Goal: Task Accomplishment & Management: Manage account settings

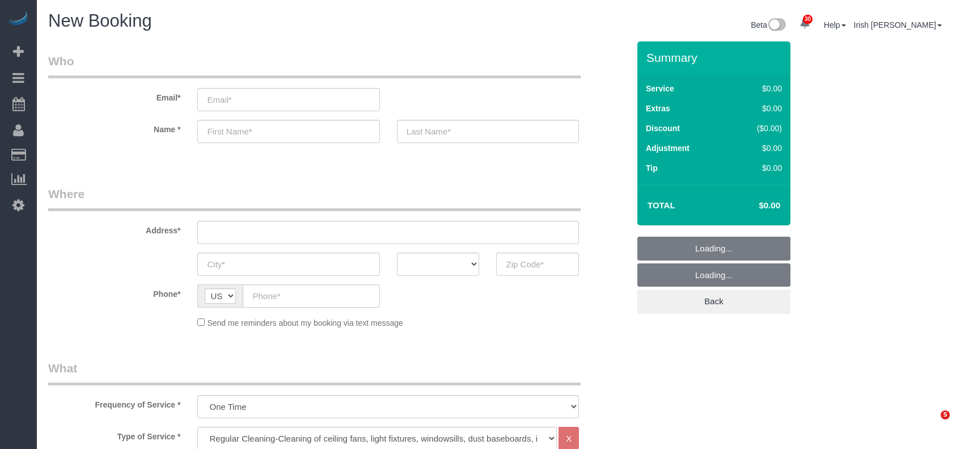
select select "3"
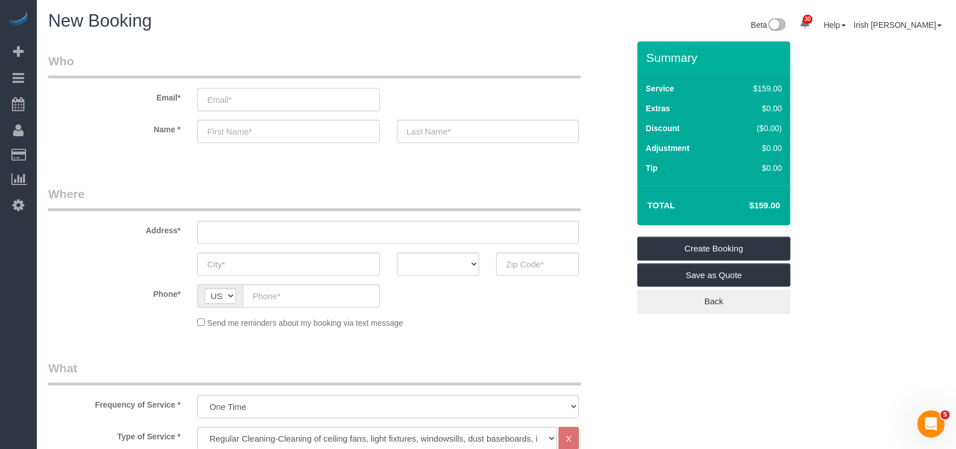
click at [299, 99] on input "email" at bounding box center [288, 99] width 182 height 23
click at [227, 99] on input "[PERSON_NAME]" at bounding box center [288, 99] width 182 height 23
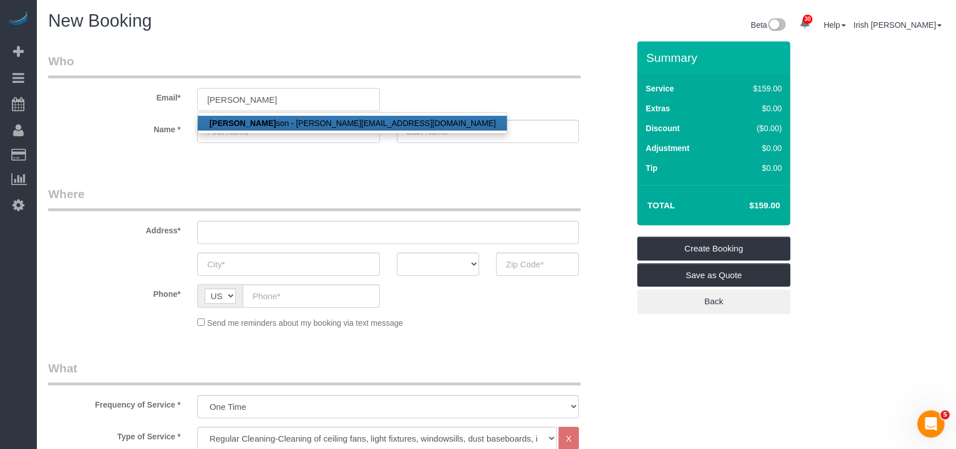
click at [294, 99] on input "[PERSON_NAME]" at bounding box center [288, 99] width 182 height 23
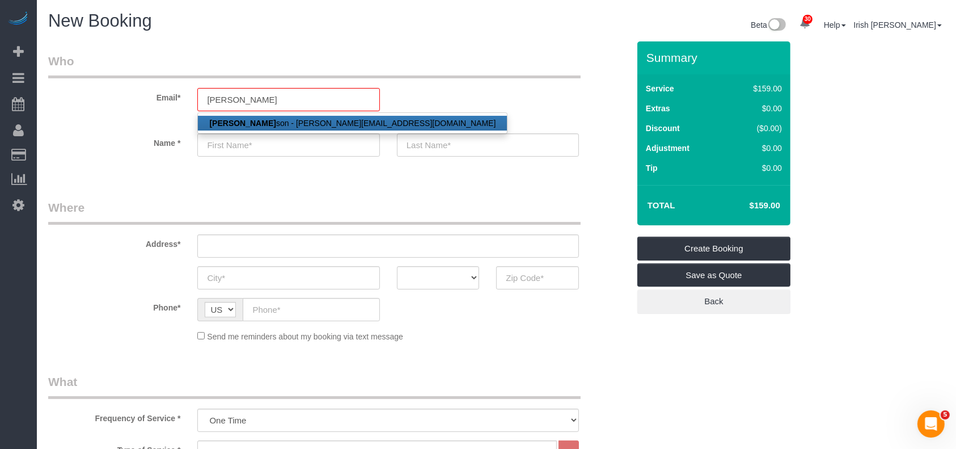
click at [285, 119] on link "[PERSON_NAME] son - [PERSON_NAME][EMAIL_ADDRESS][DOMAIN_NAME]" at bounding box center [352, 123] width 309 height 15
type input "[EMAIL_ADDRESS][DOMAIN_NAME]"
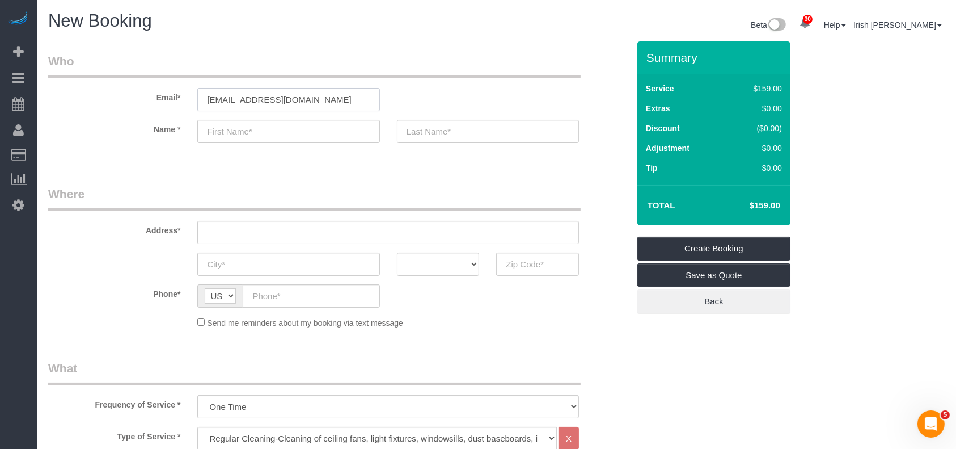
type input "[PERSON_NAME]"
type input "[PHONE_NUMBER]"
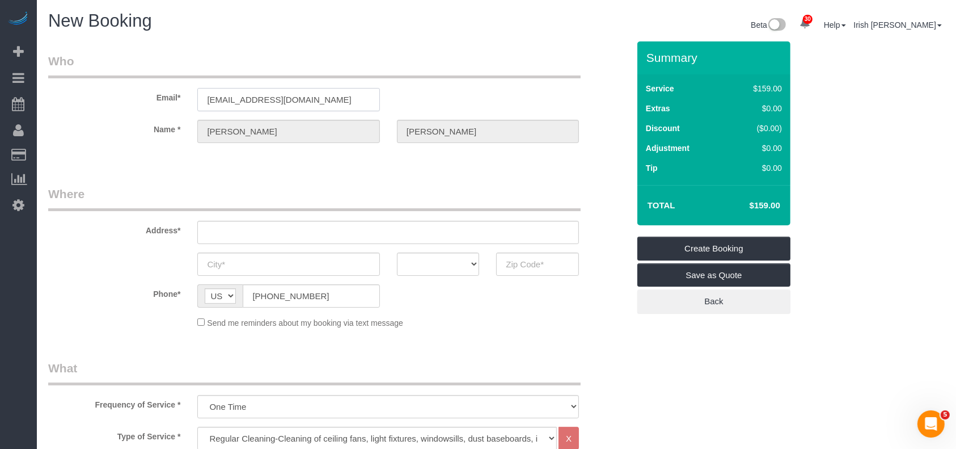
select select "string:fspay-d2ff4b42-4623-44f7-b64d-f1808453b140"
type input "[STREET_ADDRESS],"
type input "Plano"
select select "[GEOGRAPHIC_DATA]"
type input "75023"
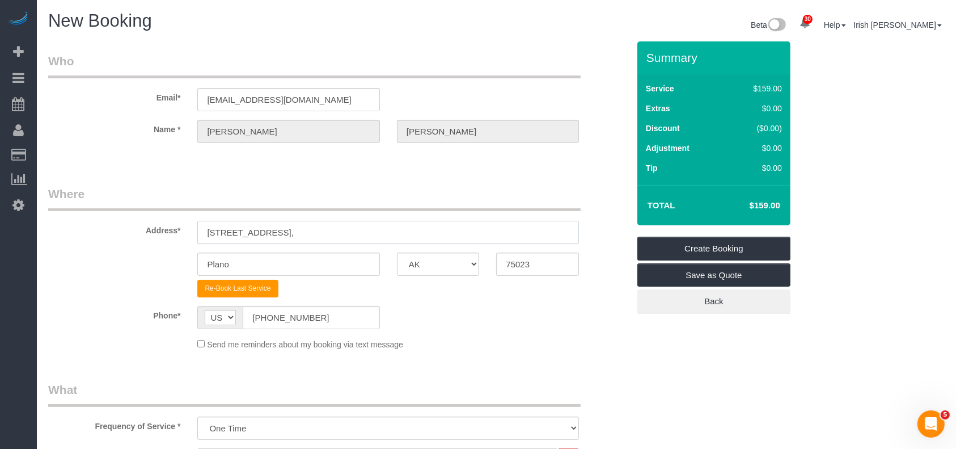
drag, startPoint x: 216, startPoint y: 237, endPoint x: 131, endPoint y: 232, distance: 84.7
click at [131, 232] on div "Address* [STREET_ADDRESS]" at bounding box center [339, 214] width 598 height 58
paste input "[STREET_ADDRESS][PERSON_NAME]"
drag, startPoint x: 264, startPoint y: 229, endPoint x: 294, endPoint y: 235, distance: 31.2
click at [301, 229] on input "[STREET_ADDRESS][PERSON_NAME]" at bounding box center [388, 232] width 382 height 23
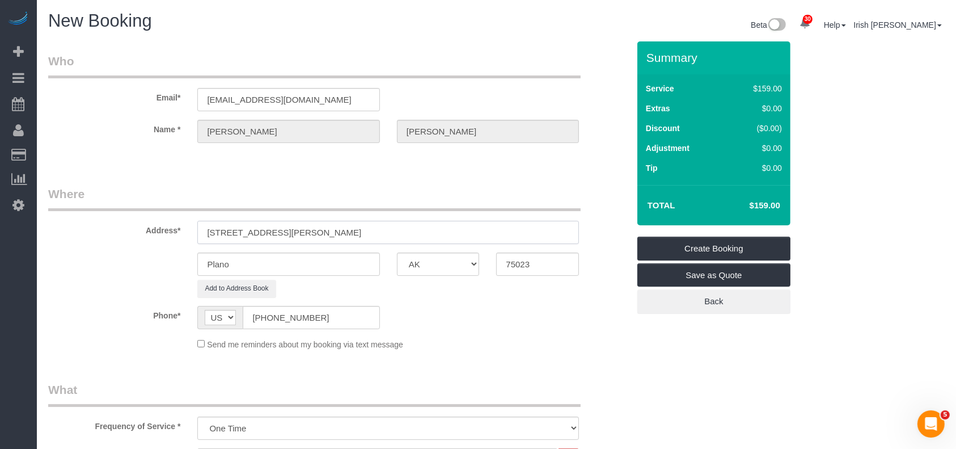
type input "[STREET_ADDRESS][PERSON_NAME]"
drag, startPoint x: 138, startPoint y: 255, endPoint x: 124, endPoint y: 255, distance: 14.7
click at [124, 255] on div "Plano AK AL AR AZ CA CO CT DC DE [GEOGRAPHIC_DATA] [GEOGRAPHIC_DATA] HI IA ID I…" at bounding box center [339, 263] width 598 height 23
paste input "[GEOGRAPHIC_DATA]"
type input "[GEOGRAPHIC_DATA]"
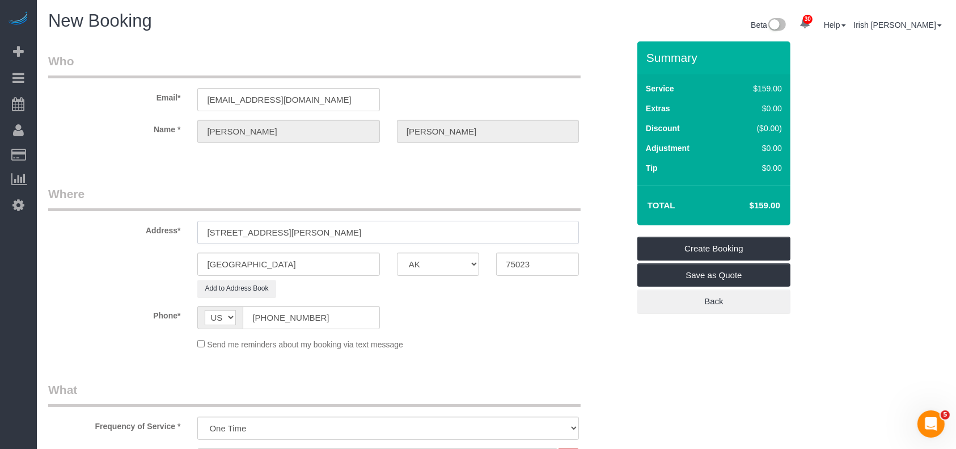
click at [328, 233] on input "[STREET_ADDRESS][PERSON_NAME]" at bounding box center [388, 232] width 382 height 23
click at [327, 233] on input "[STREET_ADDRESS][PERSON_NAME]" at bounding box center [388, 232] width 382 height 23
type input "[STREET_ADDRESS][PERSON_NAME]"
drag, startPoint x: 542, startPoint y: 262, endPoint x: 438, endPoint y: 263, distance: 103.8
click at [443, 265] on div "[GEOGRAPHIC_DATA] AK AL AR AZ CA CO CT DC DE [GEOGRAPHIC_DATA] [GEOGRAPHIC_DATA…" at bounding box center [339, 263] width 598 height 23
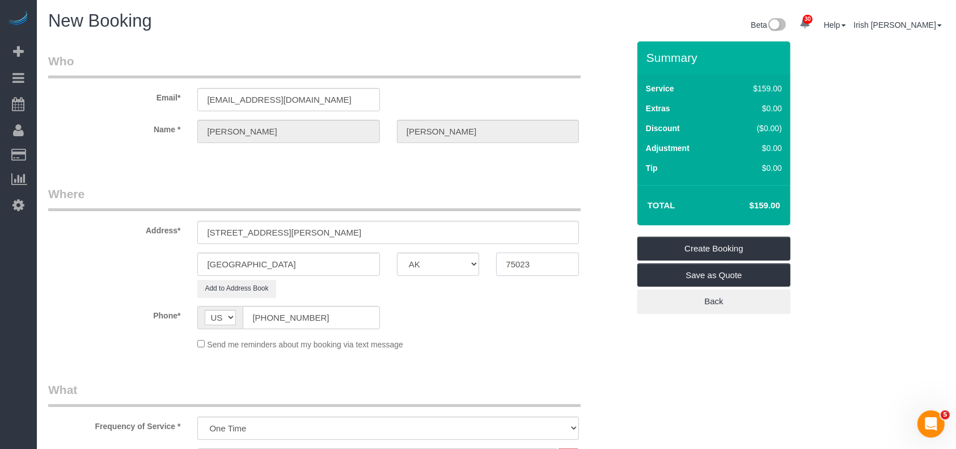
paste input "104"
type input "75104"
drag, startPoint x: 354, startPoint y: 221, endPoint x: 331, endPoint y: 148, distance: 76.6
click at [263, 225] on input "[STREET_ADDRESS][PERSON_NAME]" at bounding box center [388, 232] width 382 height 23
type input "929 [PERSON_NAME],"
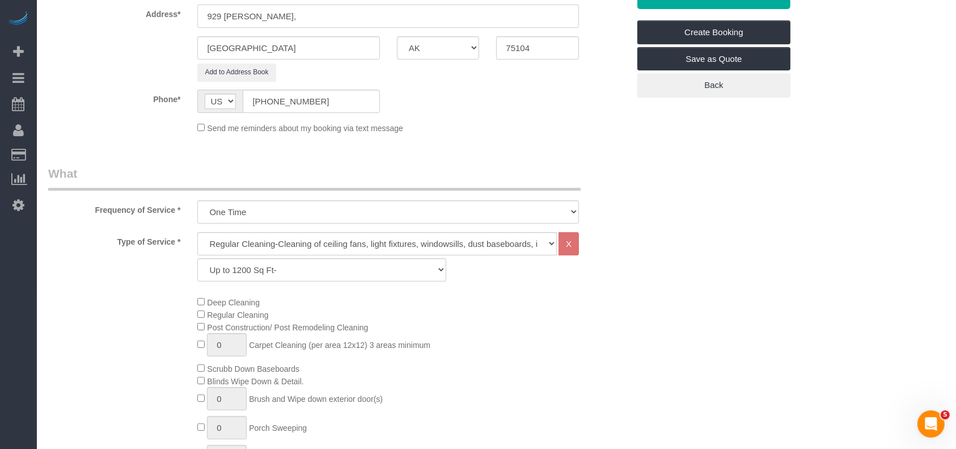
scroll to position [227, 0]
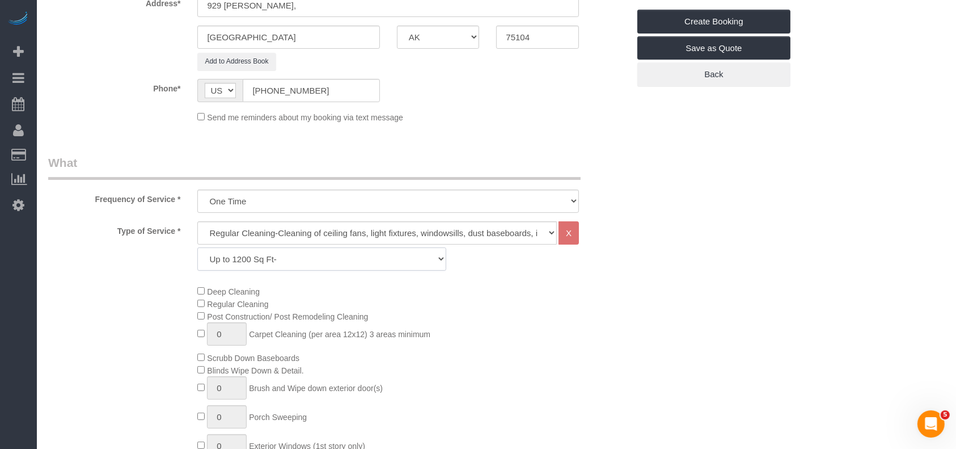
click at [246, 263] on select "Up to 1200 Sq Ft- [DATE]-[DATE] Sq Ft [DATE]-[DATE] Sq Ft [DATE]-[DATE] Sq Ft […" at bounding box center [321, 258] width 248 height 23
select select "59"
click at [197, 247] on select "Up to 1200 Sq Ft- [DATE]-[DATE] Sq Ft [DATE]-[DATE] Sq Ft [DATE]-[DATE] Sq Ft […" at bounding box center [321, 258] width 248 height 23
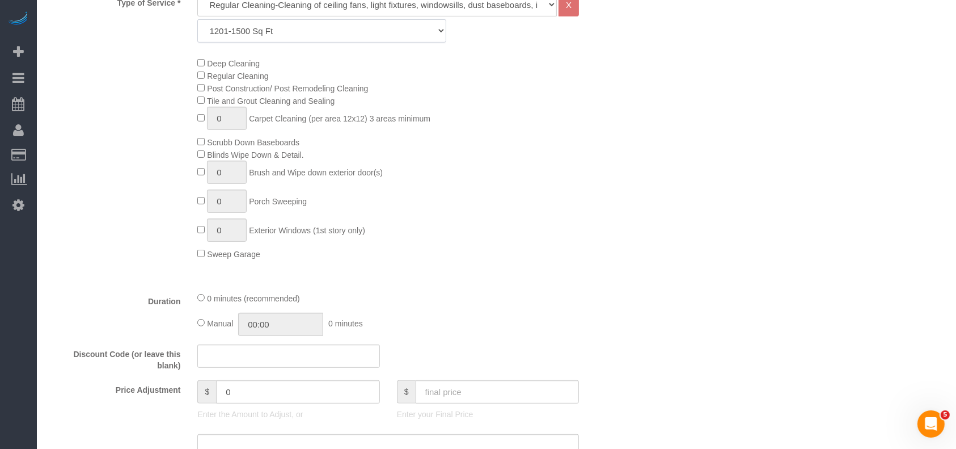
scroll to position [605, 0]
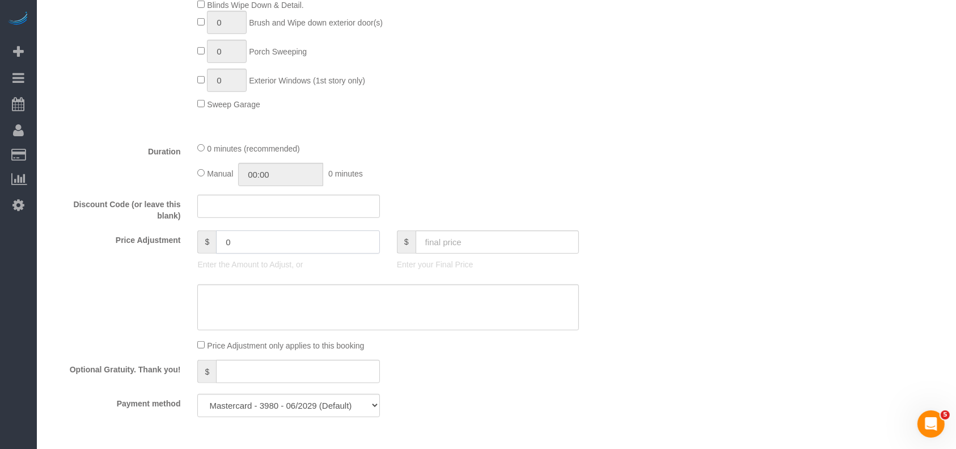
drag, startPoint x: 228, startPoint y: 251, endPoint x: 121, endPoint y: 250, distance: 106.7
click at [121, 252] on div "Price Adjustment $ 0 Enter the Amount to Adjust, or $ Enter your Final Price" at bounding box center [339, 252] width 598 height 45
type input "-20"
click at [290, 311] on textarea at bounding box center [388, 307] width 382 height 47
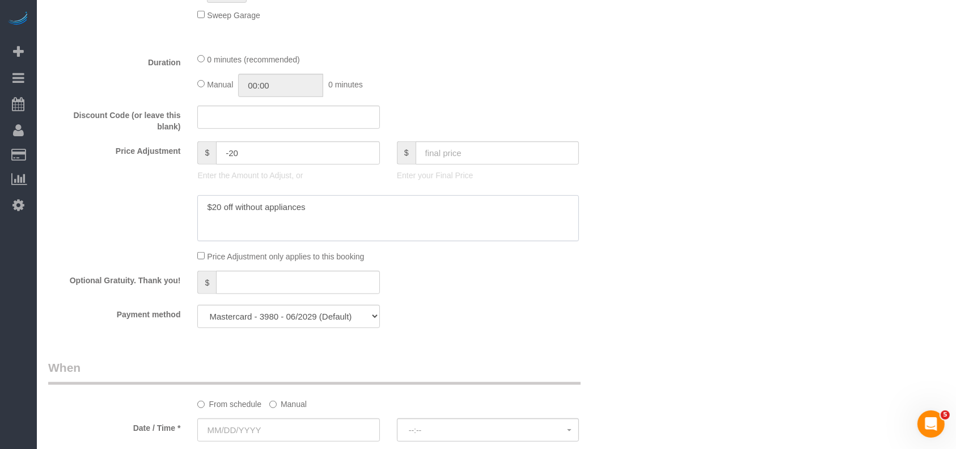
scroll to position [756, 0]
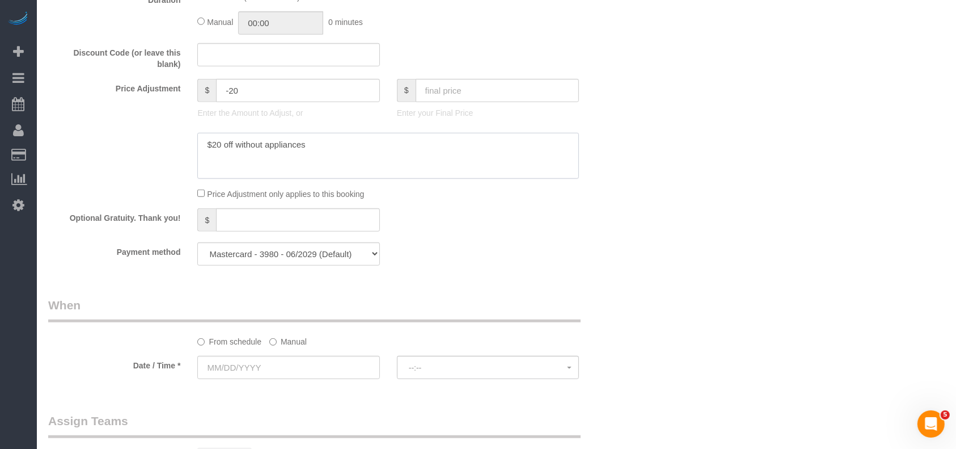
type textarea "$20 off without appliances"
click at [324, 255] on select "Mastercard - 3980 - 06/2029 (Default) Add Credit Card ─────────────── Cash Chec…" at bounding box center [288, 253] width 182 height 23
click at [644, 241] on div "Who Email* [EMAIL_ADDRESS][DOMAIN_NAME] Name * [PERSON_NAME][GEOGRAPHIC_DATA] W…" at bounding box center [496, 22] width 897 height 1474
drag, startPoint x: 295, startPoint y: 344, endPoint x: 250, endPoint y: 364, distance: 49.5
click at [293, 344] on label "Manual" at bounding box center [287, 339] width 37 height 15
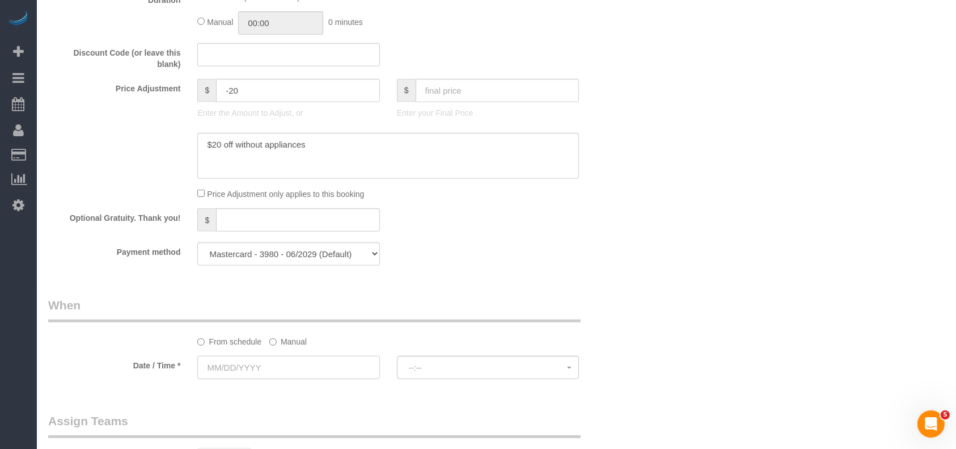
click at [246, 369] on input "text" at bounding box center [288, 367] width 182 height 23
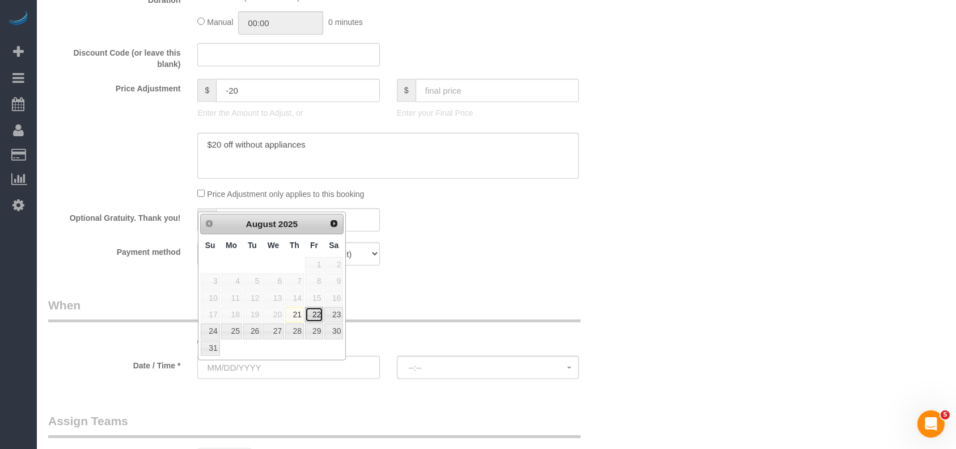
click at [316, 314] on link "22" at bounding box center [314, 314] width 18 height 15
type input "[DATE]"
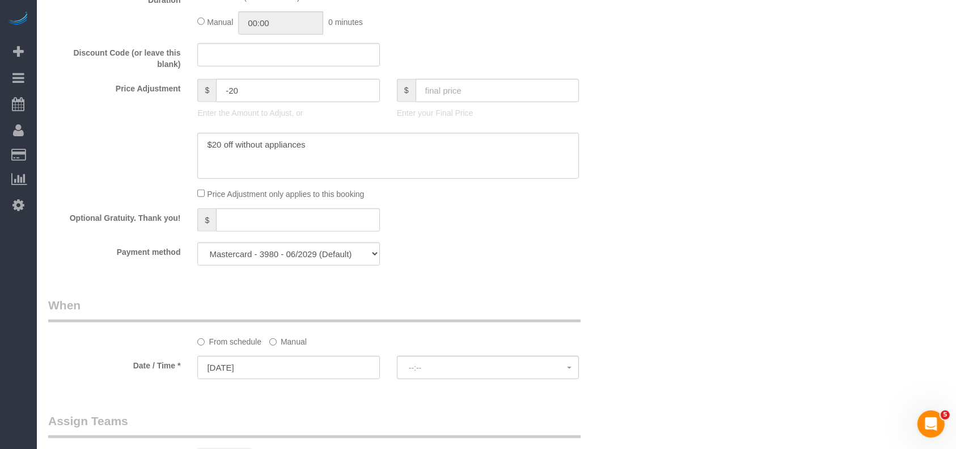
select select "spot11"
click at [294, 347] on label "Manual" at bounding box center [287, 339] width 37 height 15
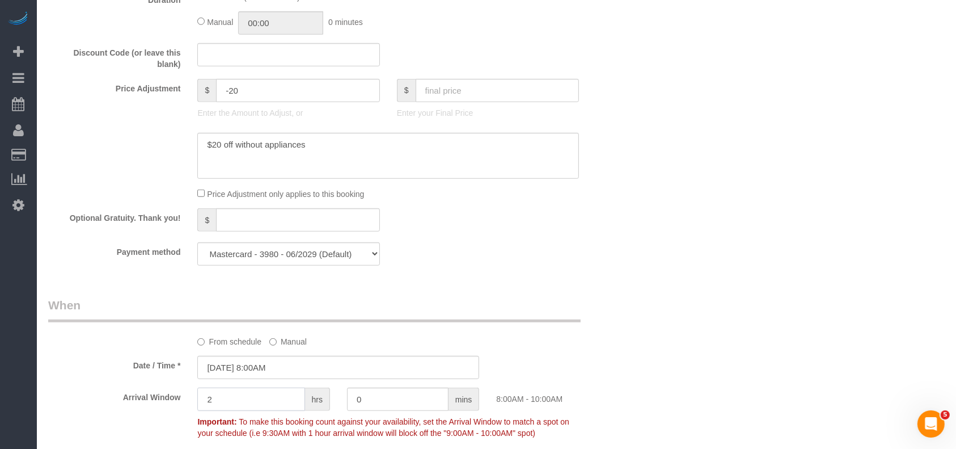
drag, startPoint x: 229, startPoint y: 405, endPoint x: 166, endPoint y: 406, distance: 63.0
click at [166, 406] on div "Arrival Window 2 hrs 0 mins 8:00AM - 10:00AM Important: To make this booking co…" at bounding box center [339, 415] width 598 height 56
type input "0"
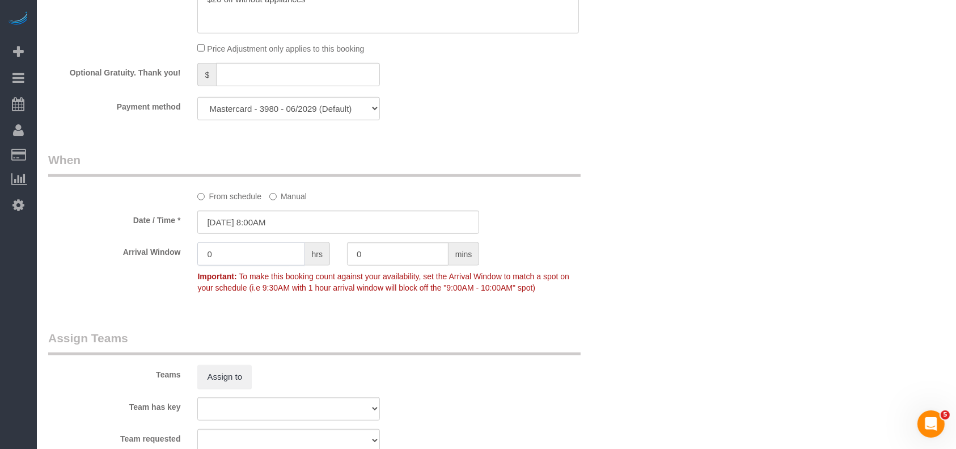
scroll to position [1135, 0]
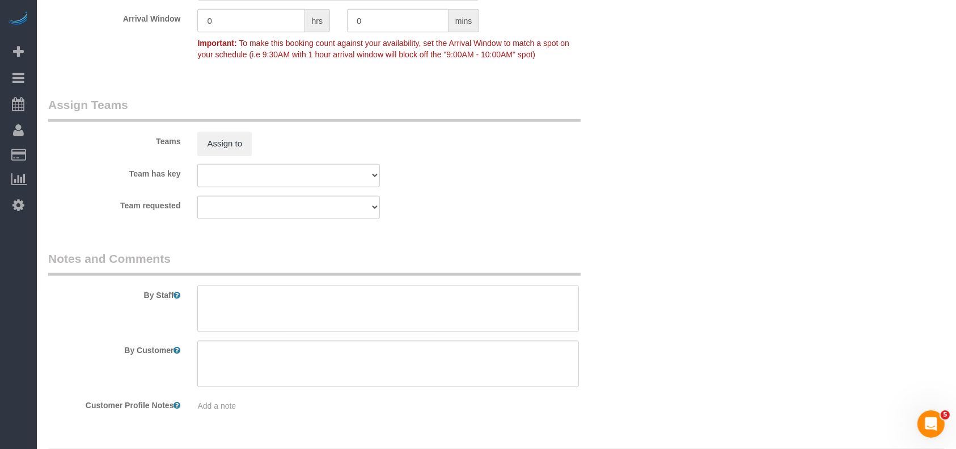
click at [229, 297] on textarea at bounding box center [388, 308] width 382 height 47
paste textarea "The code is 1326"
drag, startPoint x: 221, startPoint y: 301, endPoint x: 173, endPoint y: 300, distance: 48.2
click at [174, 301] on div "By Staff" at bounding box center [339, 291] width 598 height 82
type textarea "code is 1326"
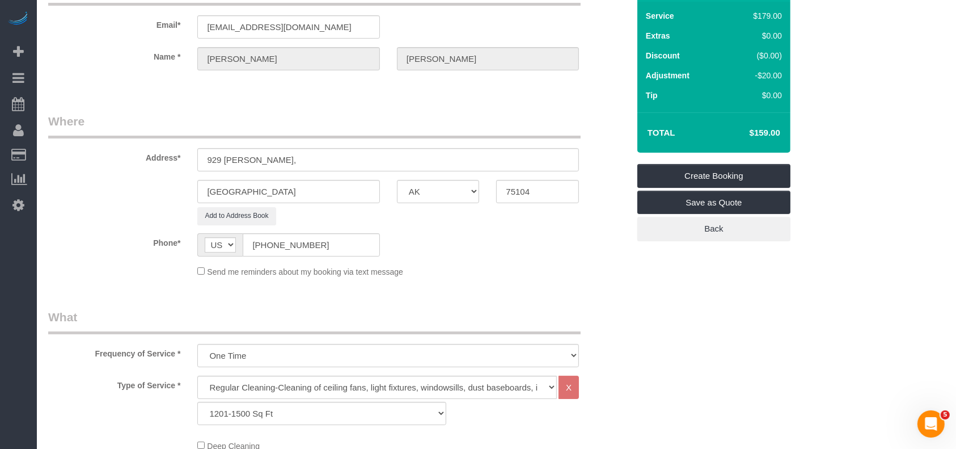
scroll to position [0, 0]
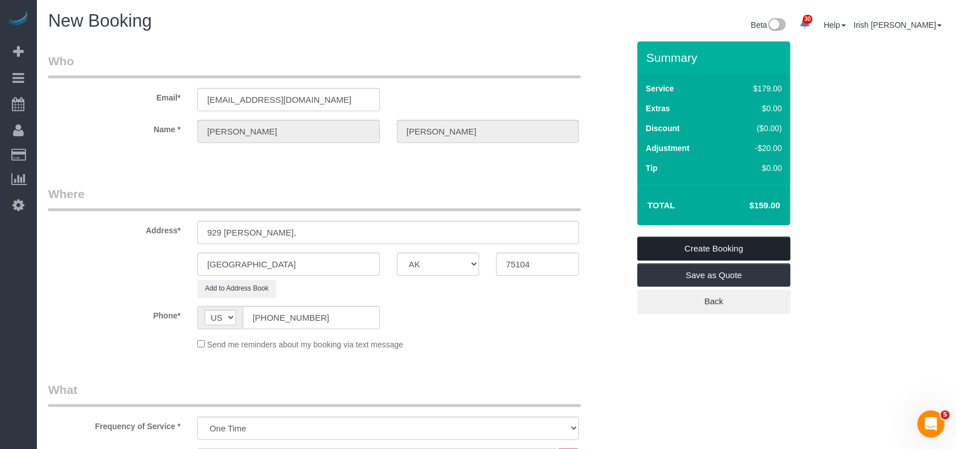
click at [717, 250] on link "Create Booking" at bounding box center [714, 249] width 153 height 24
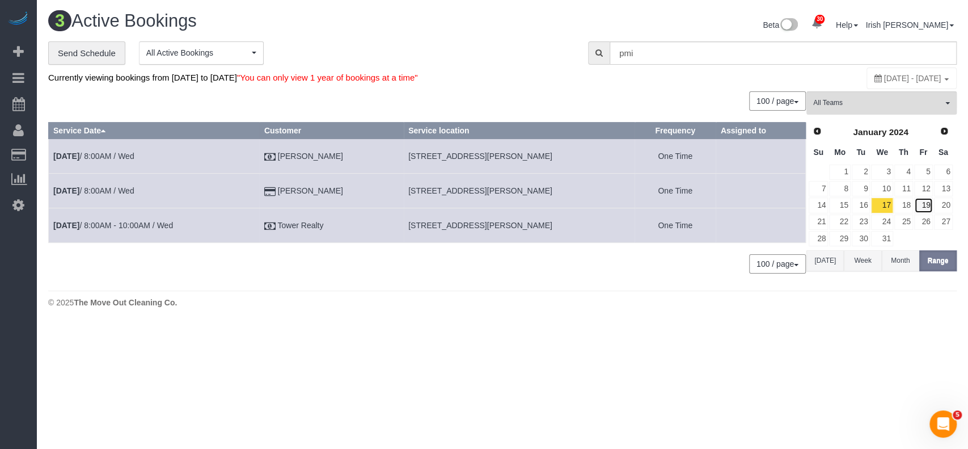
click at [927, 204] on link "19" at bounding box center [923, 204] width 19 height 15
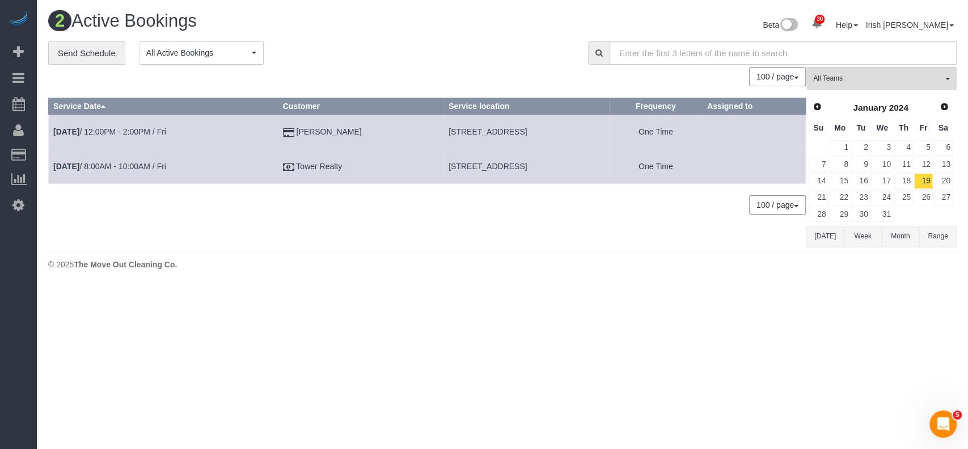
click at [821, 239] on button "[DATE]" at bounding box center [825, 236] width 37 height 21
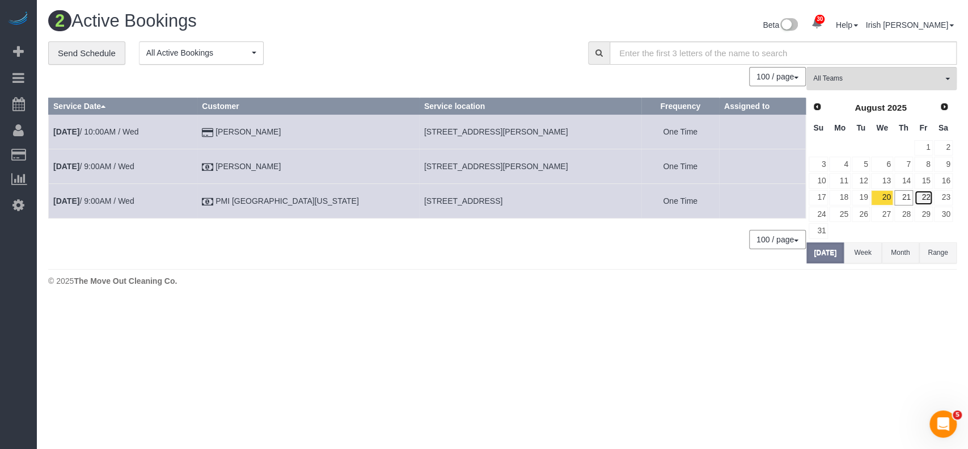
click at [927, 200] on link "22" at bounding box center [923, 197] width 19 height 15
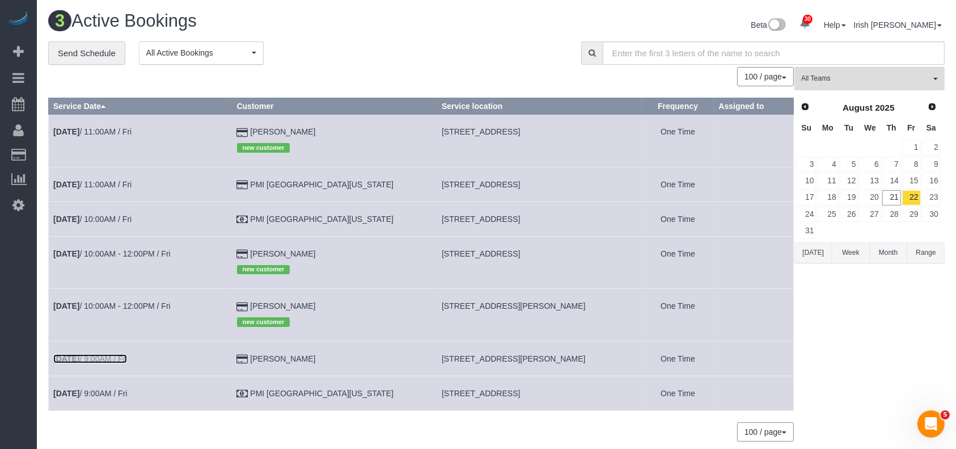
click at [123, 359] on link "[DATE] 9:00AM / Fri" at bounding box center [90, 358] width 74 height 9
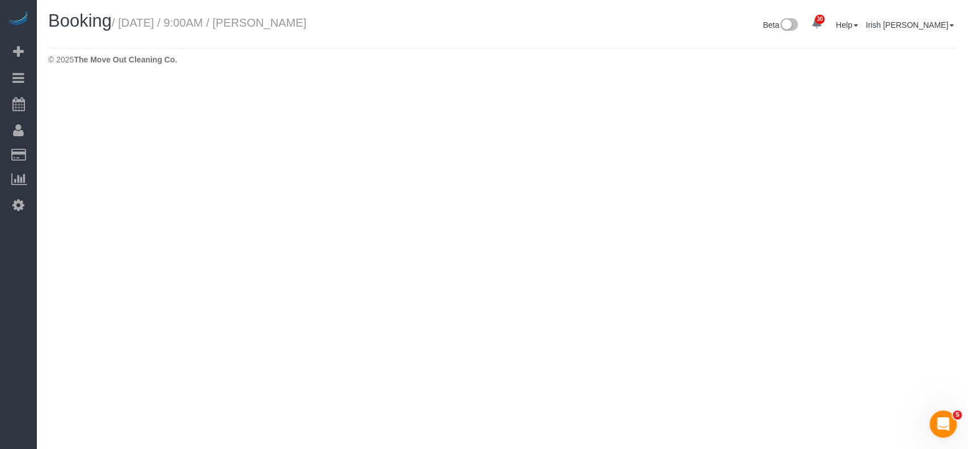
select select "[GEOGRAPHIC_DATA]"
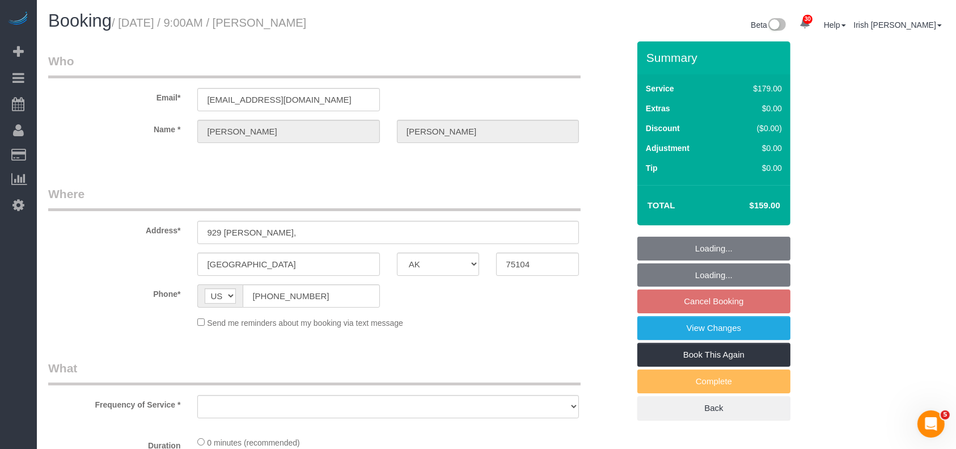
select select "3"
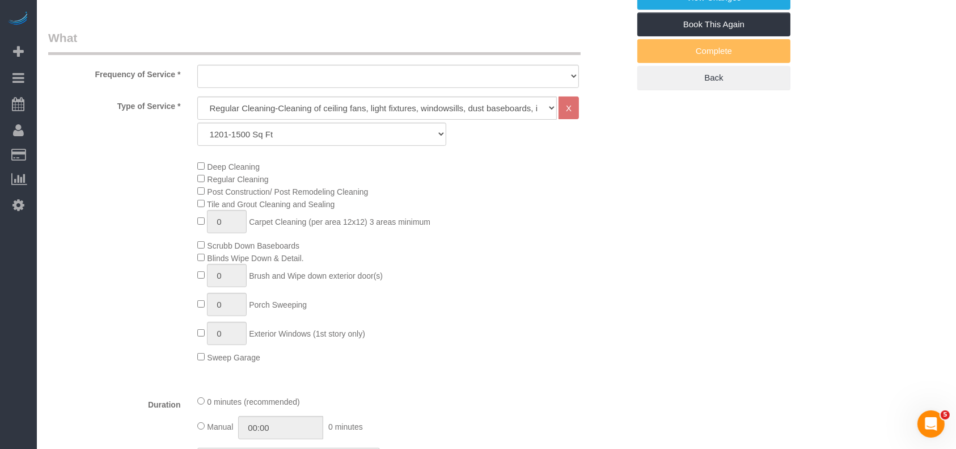
select select "string:fspay-d2ff4b42-4623-44f7-b64d-f1808453b140"
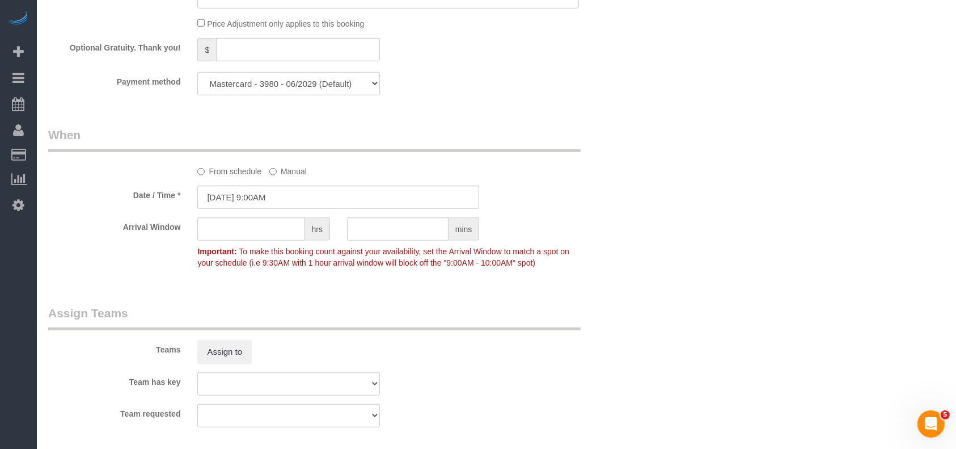
select select "object:3358"
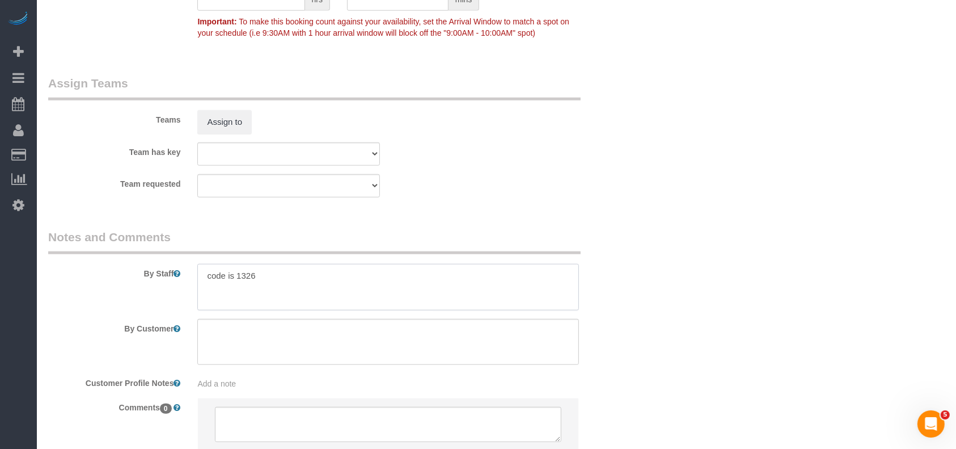
click at [292, 279] on textarea at bounding box center [388, 287] width 382 height 47
paste textarea "major emphasis is getting all the dust off the trim work and spraying it down w…"
type textarea "code is 1326, major emphasis is getting all the dust off the trim work and spra…"
click at [336, 339] on textarea at bounding box center [388, 342] width 382 height 47
drag, startPoint x: 311, startPoint y: 344, endPoint x: 129, endPoint y: 333, distance: 182.4
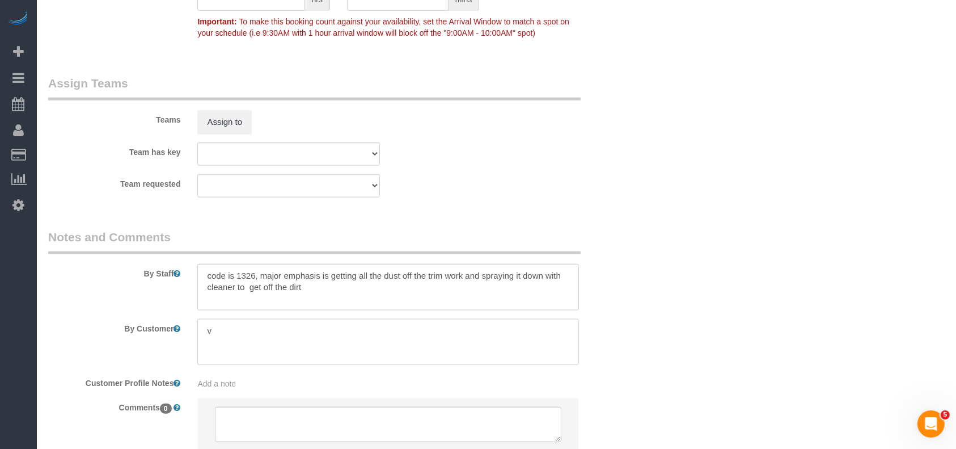
click at [129, 333] on div "By Customer" at bounding box center [339, 342] width 598 height 47
paste textarea "don't need inside appliances done and cabinets are new so a quick wipe down is …"
type textarea "don't need inside appliances done and cabinets are new so a quick wipe down is …"
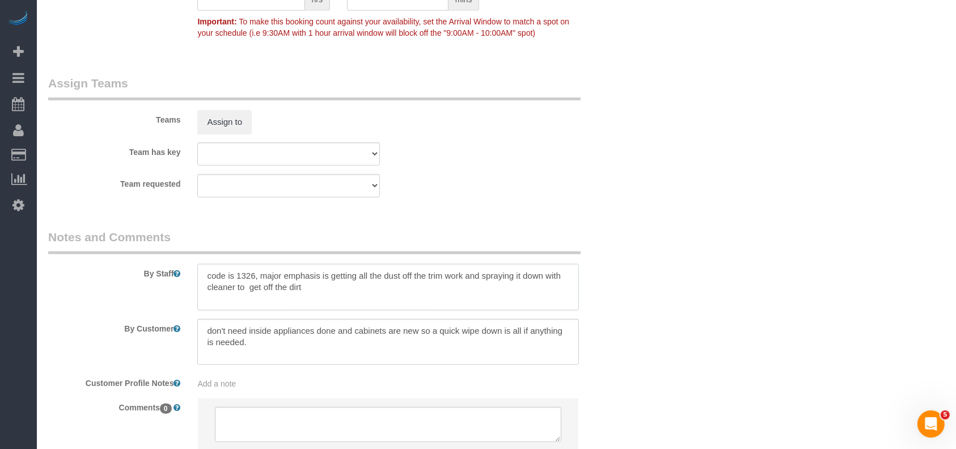
click at [386, 284] on textarea at bounding box center [388, 287] width 382 height 47
paste textarea "concentrate on trim work and doors being cleaned along with floors"
drag, startPoint x: 305, startPoint y: 285, endPoint x: 414, endPoint y: 288, distance: 108.9
click at [414, 288] on textarea at bounding box center [388, 287] width 382 height 47
click at [203, 277] on textarea at bounding box center [388, 287] width 382 height 47
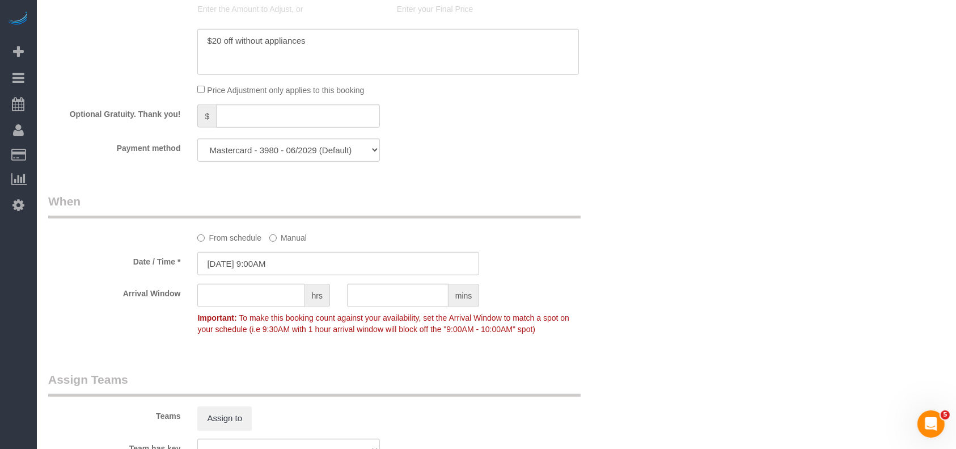
scroll to position [832, 0]
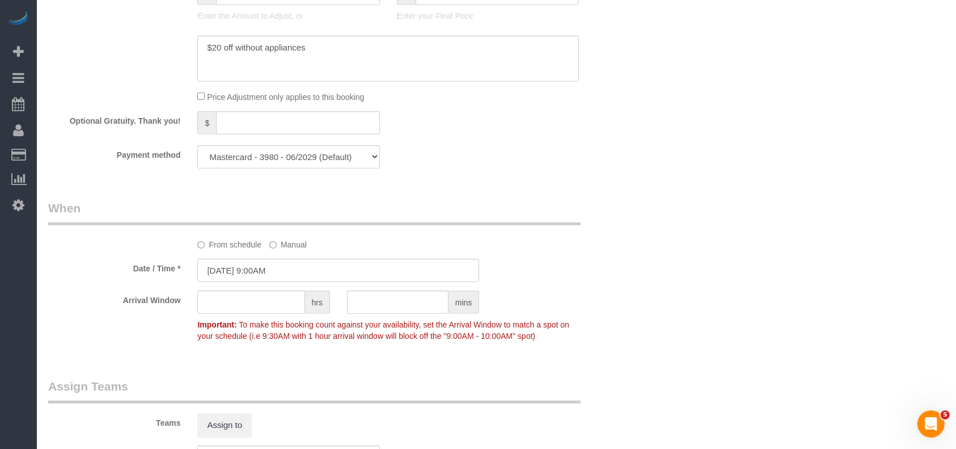
type textarea "* code is 1326, major emphasis is getting all the dust off the trim work and sp…"
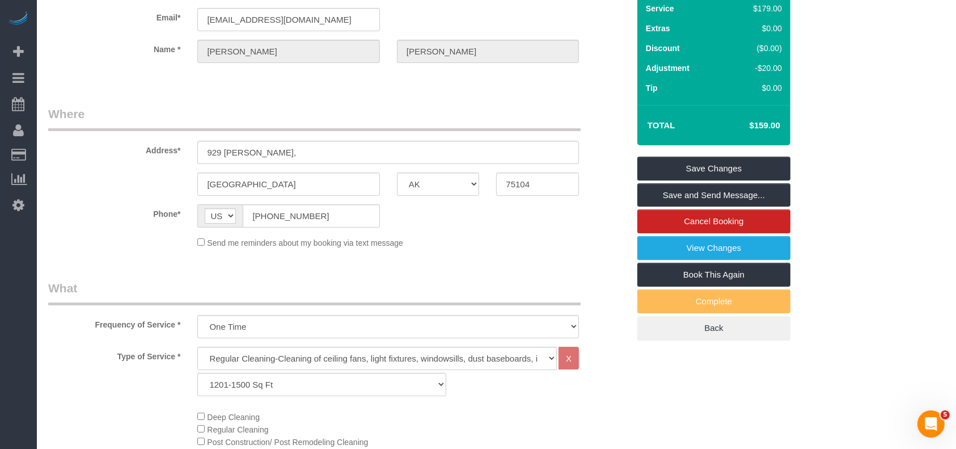
scroll to position [0, 0]
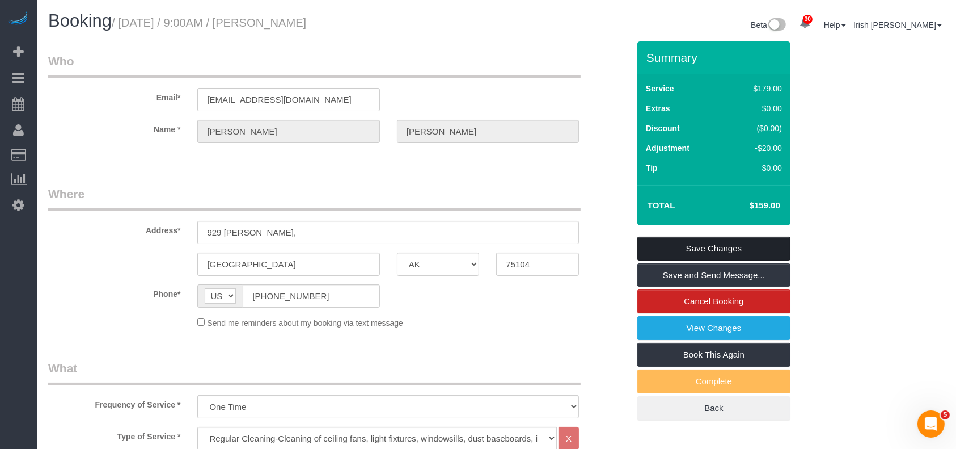
click at [671, 247] on link "Save Changes" at bounding box center [714, 249] width 153 height 24
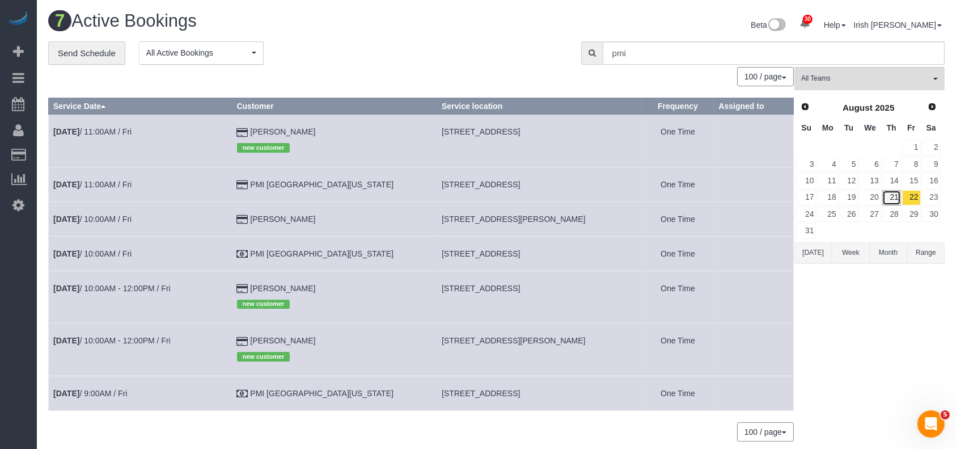
click at [891, 194] on link "21" at bounding box center [892, 197] width 19 height 15
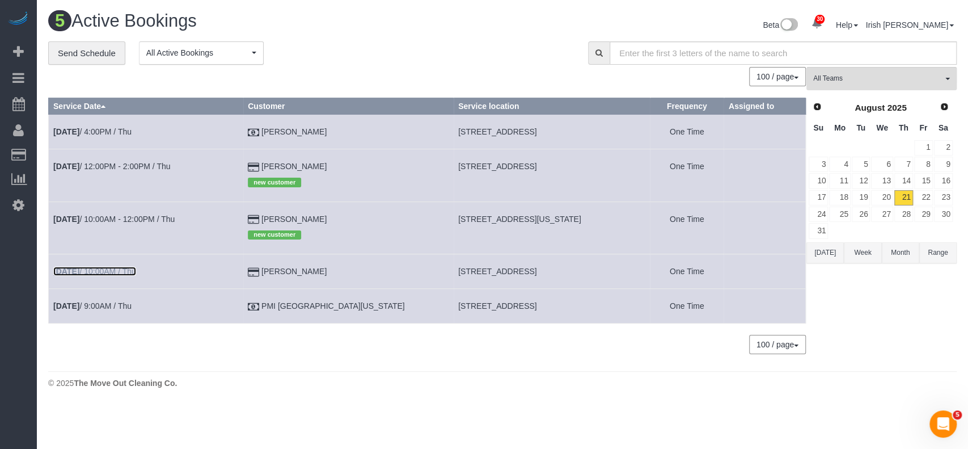
click at [107, 270] on link "[DATE] 10:00AM / Thu" at bounding box center [94, 271] width 83 height 9
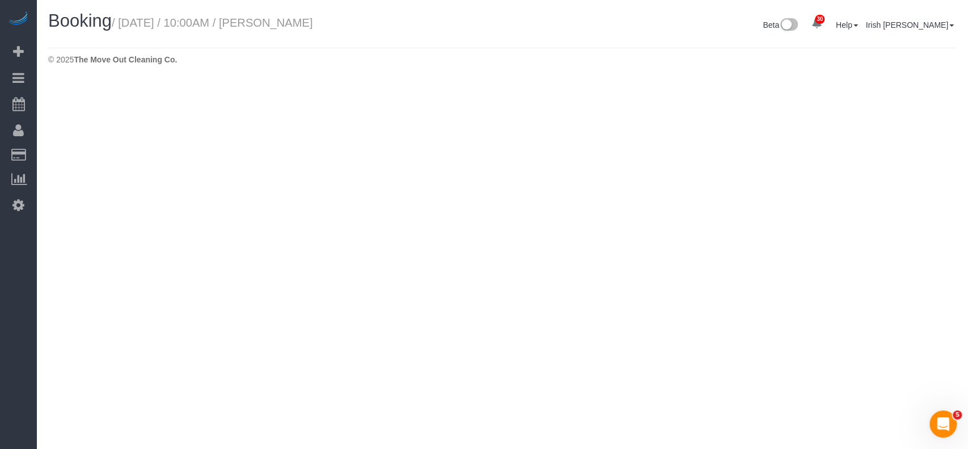
select select "[GEOGRAPHIC_DATA]"
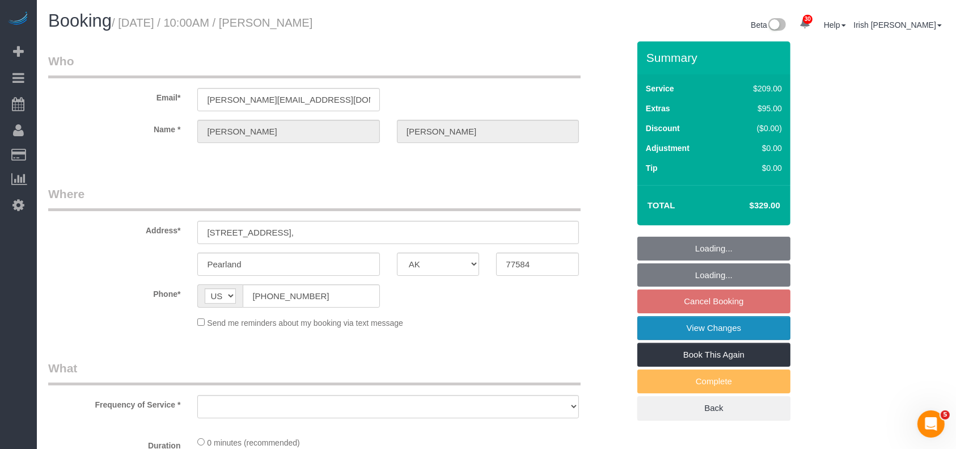
select select "3"
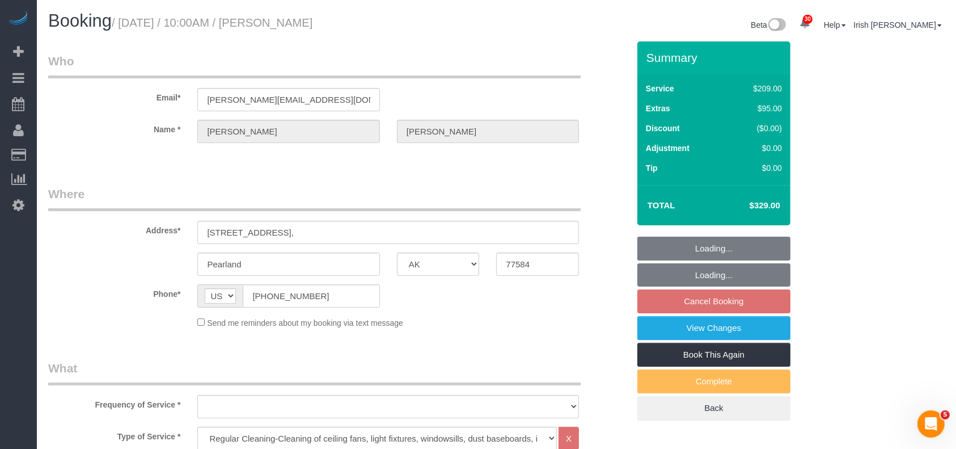
select select "string:fspay-b644fc47-a7c5-4620-88d6-ce936579ab71"
select select "object:3977"
click at [709, 299] on fieldset "Loading... Loading... Cancel Booking View Changes Book This Again Complete Back" at bounding box center [714, 329] width 153 height 184
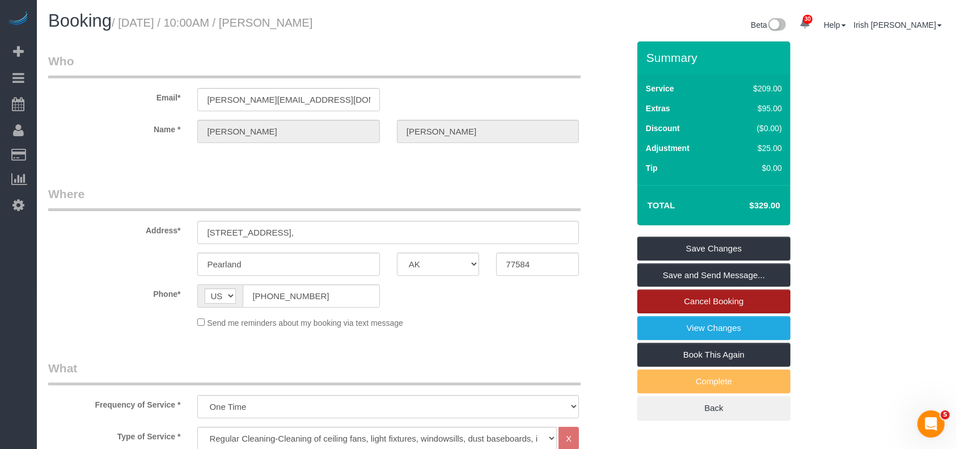
click at [703, 302] on link "Cancel Booking" at bounding box center [714, 301] width 153 height 24
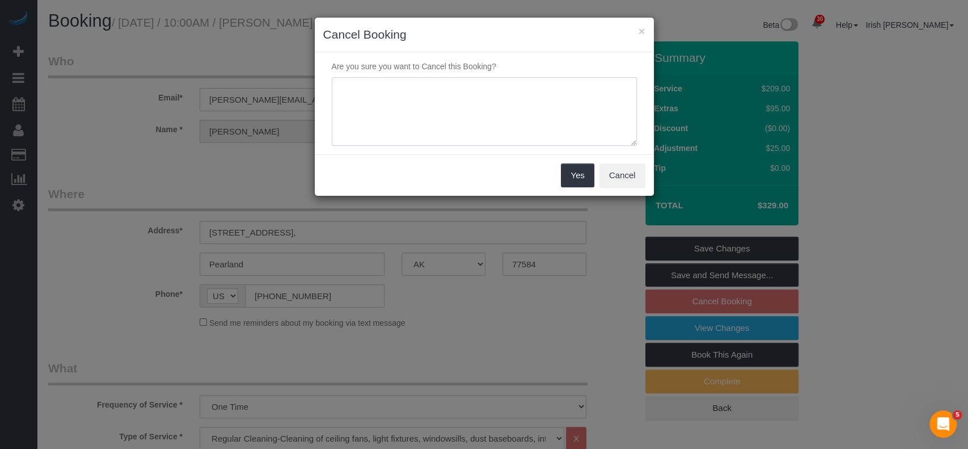
click at [439, 119] on textarea at bounding box center [484, 111] width 305 height 69
type textarea "Cleaning not needed"
click at [573, 173] on button "Yes" at bounding box center [577, 175] width 33 height 24
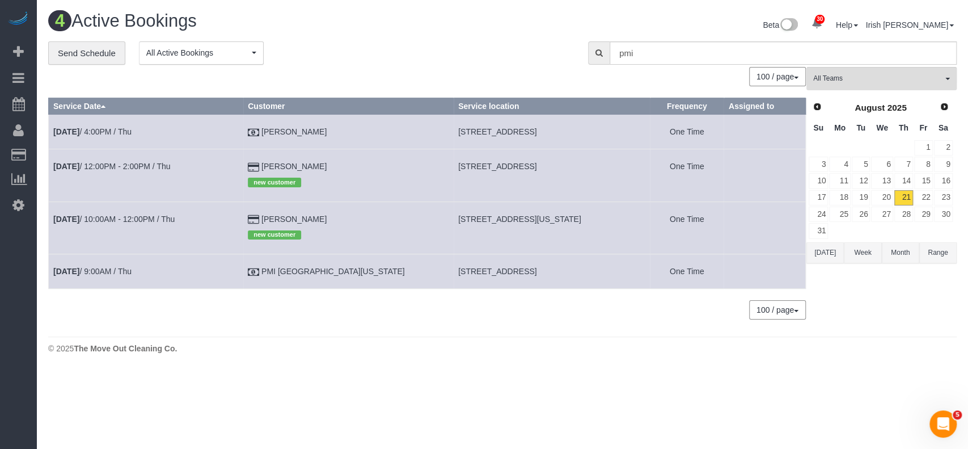
click at [817, 250] on button "[DATE]" at bounding box center [825, 252] width 37 height 21
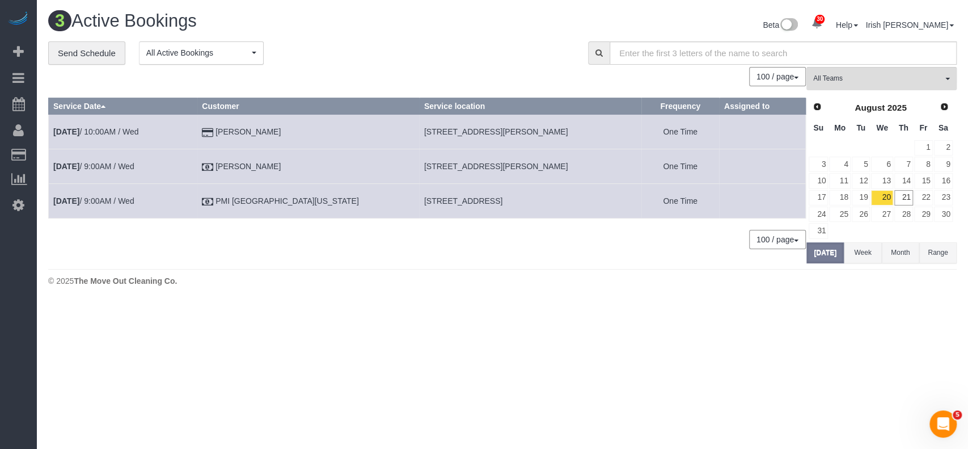
drag, startPoint x: 370, startPoint y: 127, endPoint x: 526, endPoint y: 130, distance: 156.0
click at [526, 130] on tr "[DATE] 10:00AM / Wed [PERSON_NAME] [STREET_ADDRESS][PERSON_NAME] One Time" at bounding box center [427, 132] width 757 height 35
copy tr "[STREET_ADDRESS][PERSON_NAME]"
click at [921, 195] on link "22" at bounding box center [923, 197] width 19 height 15
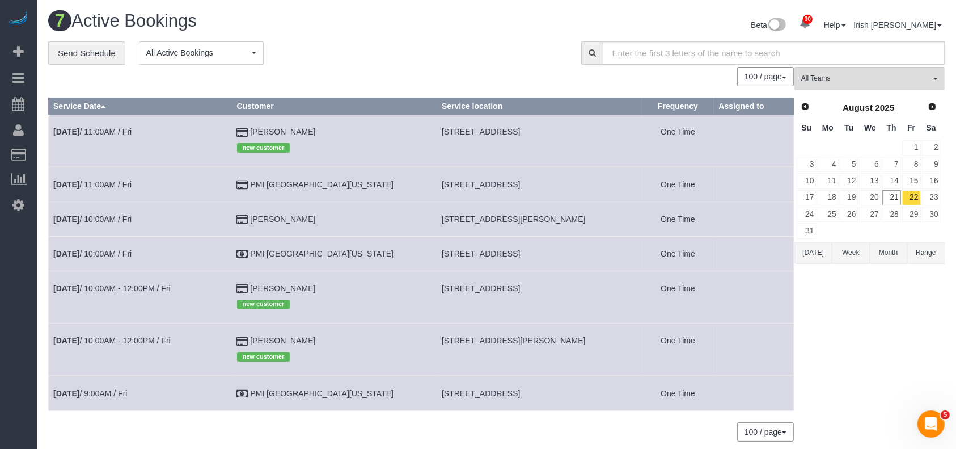
drag, startPoint x: 407, startPoint y: 181, endPoint x: 546, endPoint y: 183, distance: 138.4
click at [546, 183] on td "[STREET_ADDRESS]" at bounding box center [539, 184] width 205 height 35
copy span "[STREET_ADDRESS]"
click at [891, 198] on link "21" at bounding box center [892, 197] width 19 height 15
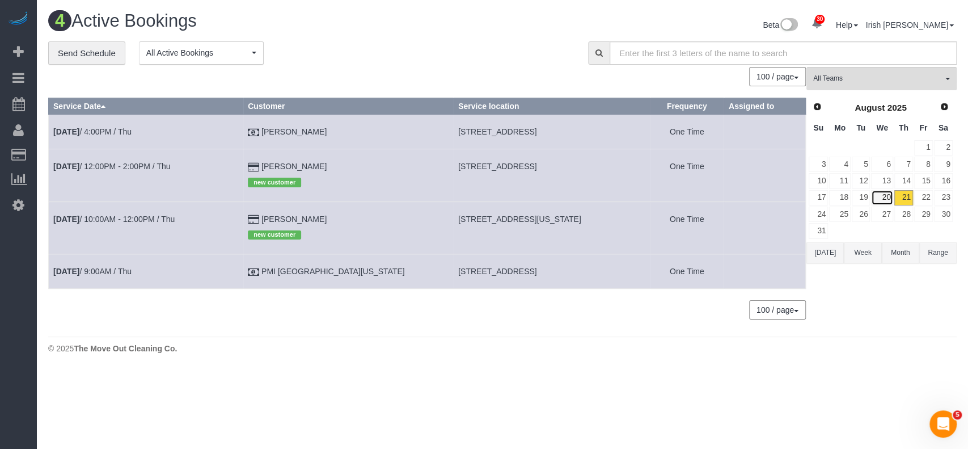
click at [878, 193] on link "20" at bounding box center [882, 197] width 22 height 15
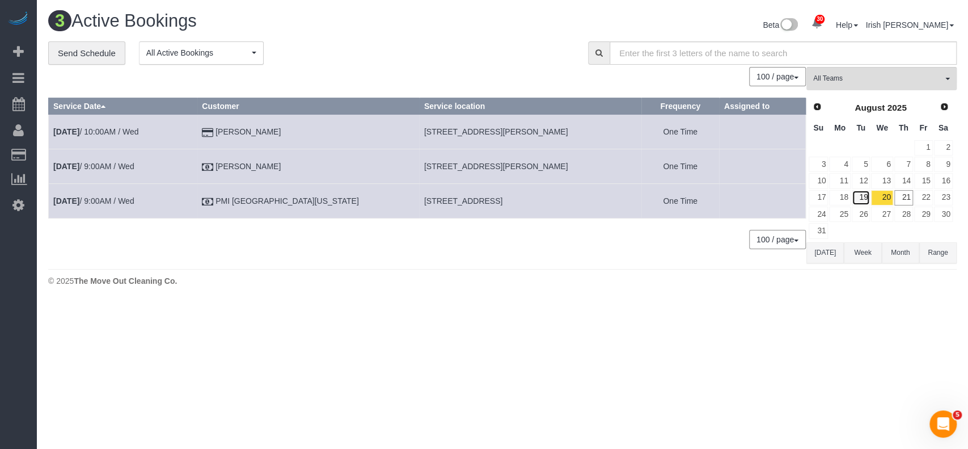
click at [859, 194] on link "19" at bounding box center [861, 197] width 19 height 15
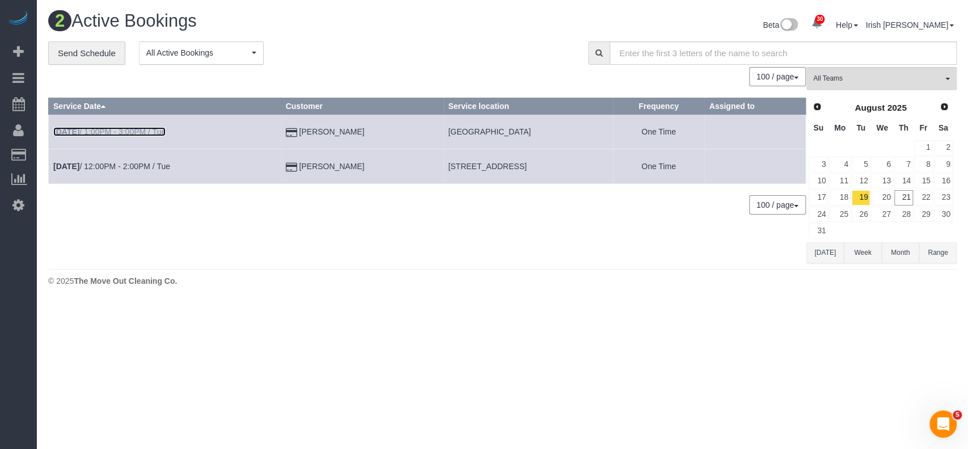
click at [130, 131] on link "[DATE] 1:00PM - 3:00PM / Tue" at bounding box center [109, 131] width 112 height 9
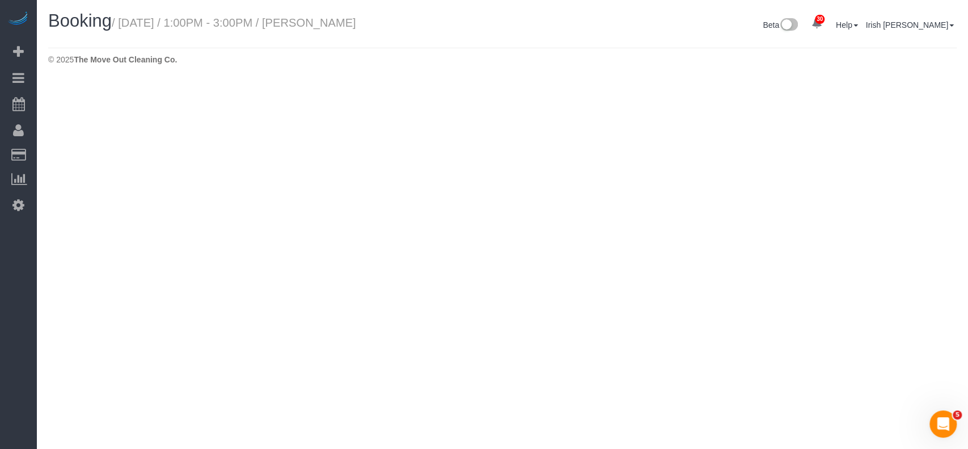
select select "[GEOGRAPHIC_DATA]"
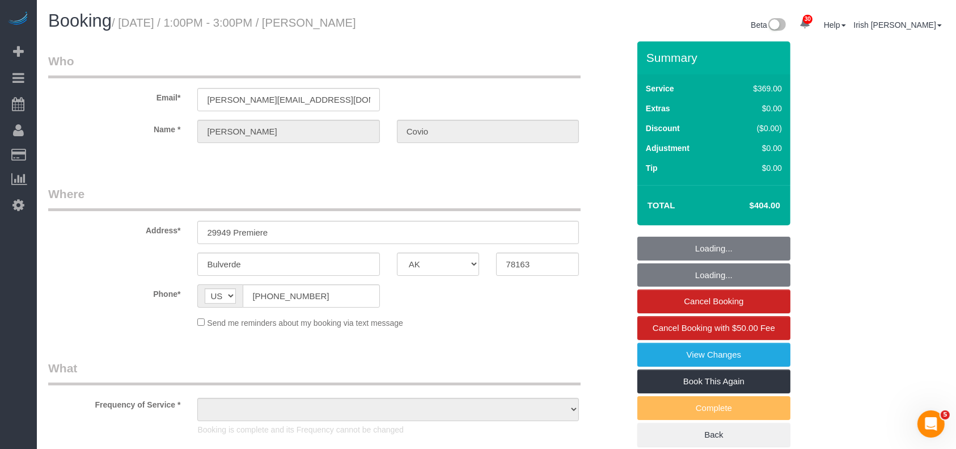
select select "string:fspay-f9a79ca9-a6cd-4fe5-b860-d22918077a7b"
select select "3"
select select "object:4729"
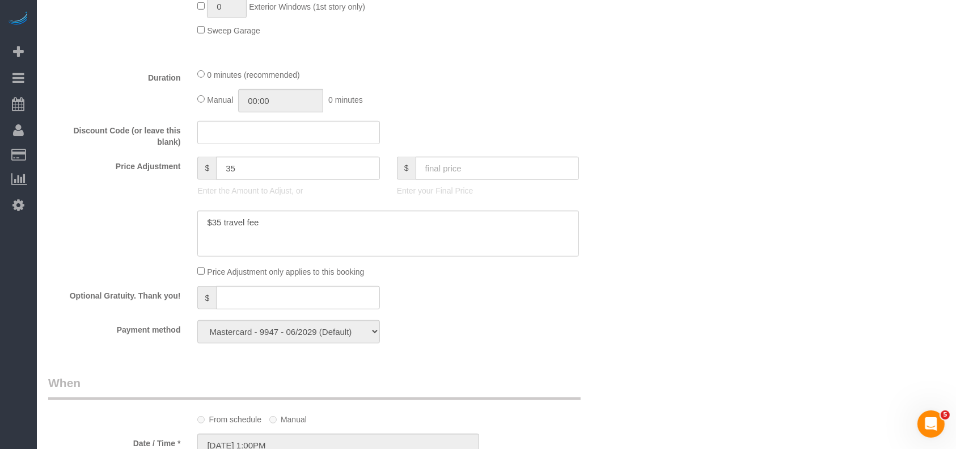
scroll to position [756, 0]
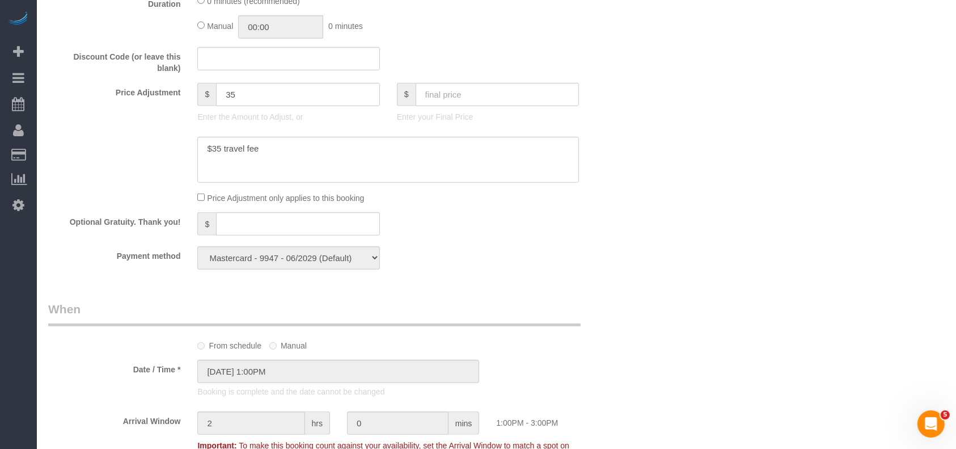
drag, startPoint x: 44, startPoint y: 275, endPoint x: 168, endPoint y: 183, distance: 154.5
click at [58, 271] on div "Who Email* [PERSON_NAME][EMAIL_ADDRESS][DOMAIN_NAME] Name * Mason Covio Where A…" at bounding box center [339, 101] width 598 height 1633
